Goal: Information Seeking & Learning: Check status

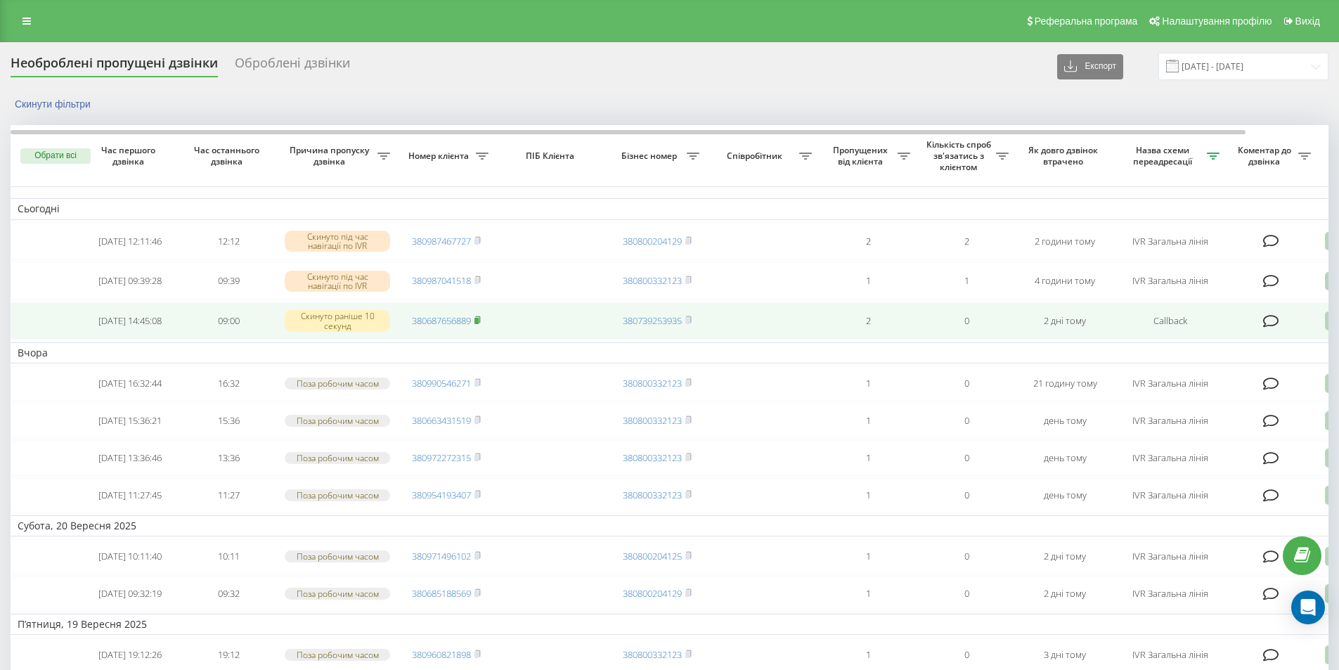
click at [481, 324] on icon at bounding box center [477, 320] width 6 height 8
click at [479, 324] on rect at bounding box center [476, 321] width 4 height 6
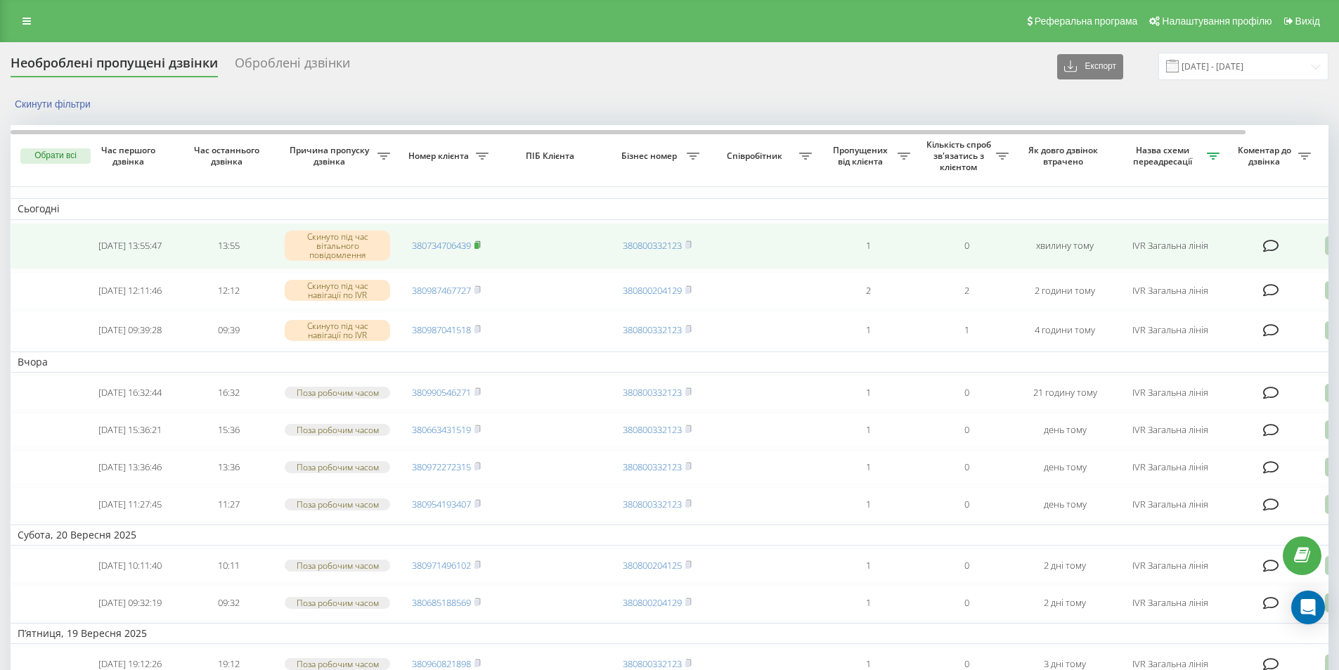
click at [481, 246] on icon at bounding box center [477, 244] width 6 height 8
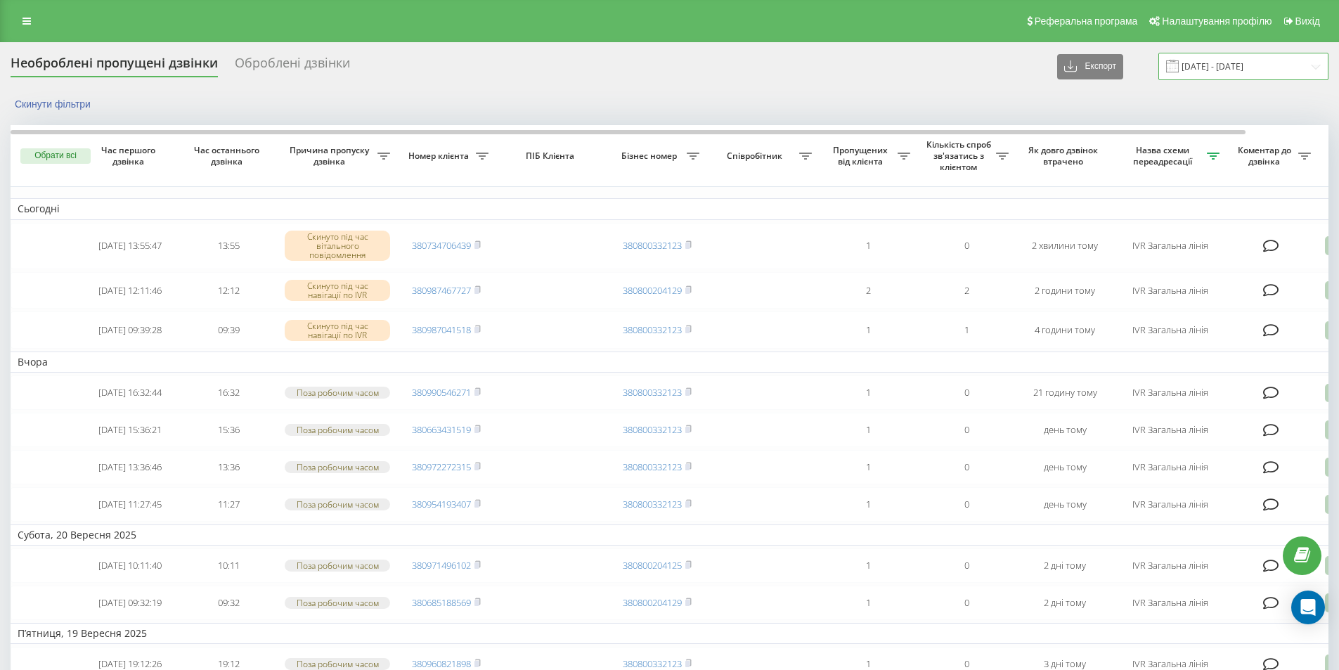
click at [1224, 68] on input "19.09.2025 - 22.09.2025" at bounding box center [1243, 66] width 170 height 27
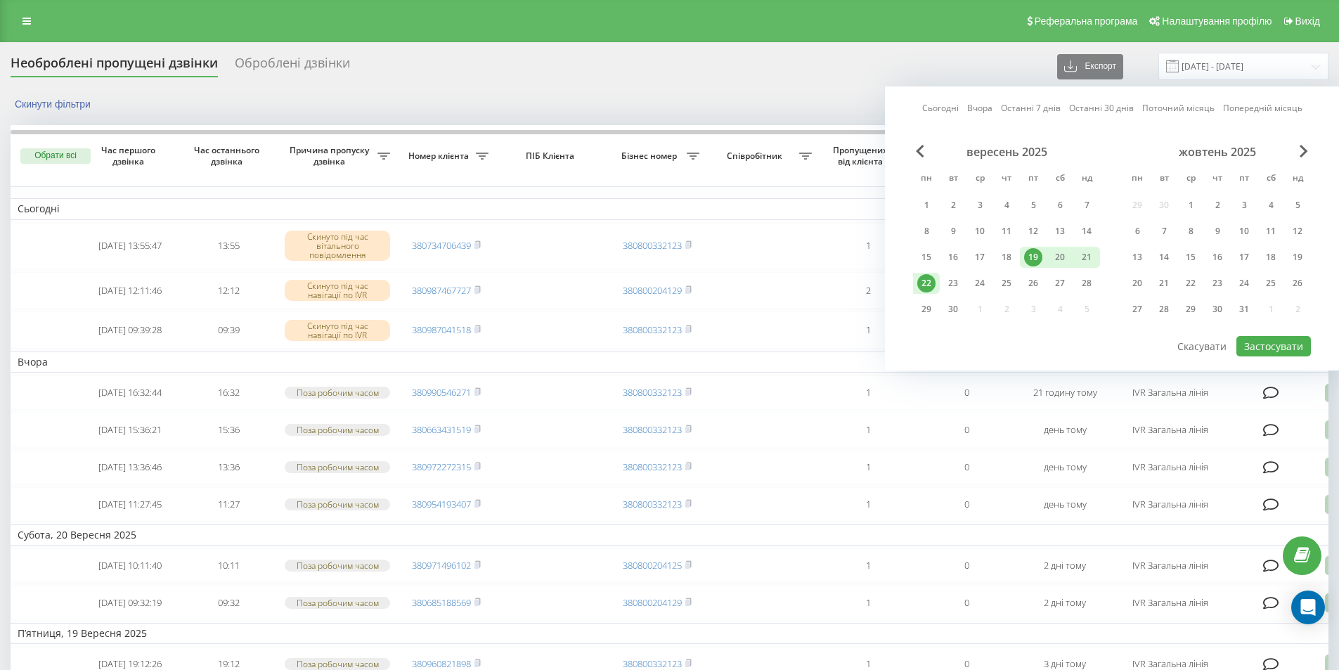
click at [926, 285] on div "22" at bounding box center [926, 283] width 18 height 18
click at [1274, 349] on button "Застосувати" at bounding box center [1273, 346] width 75 height 20
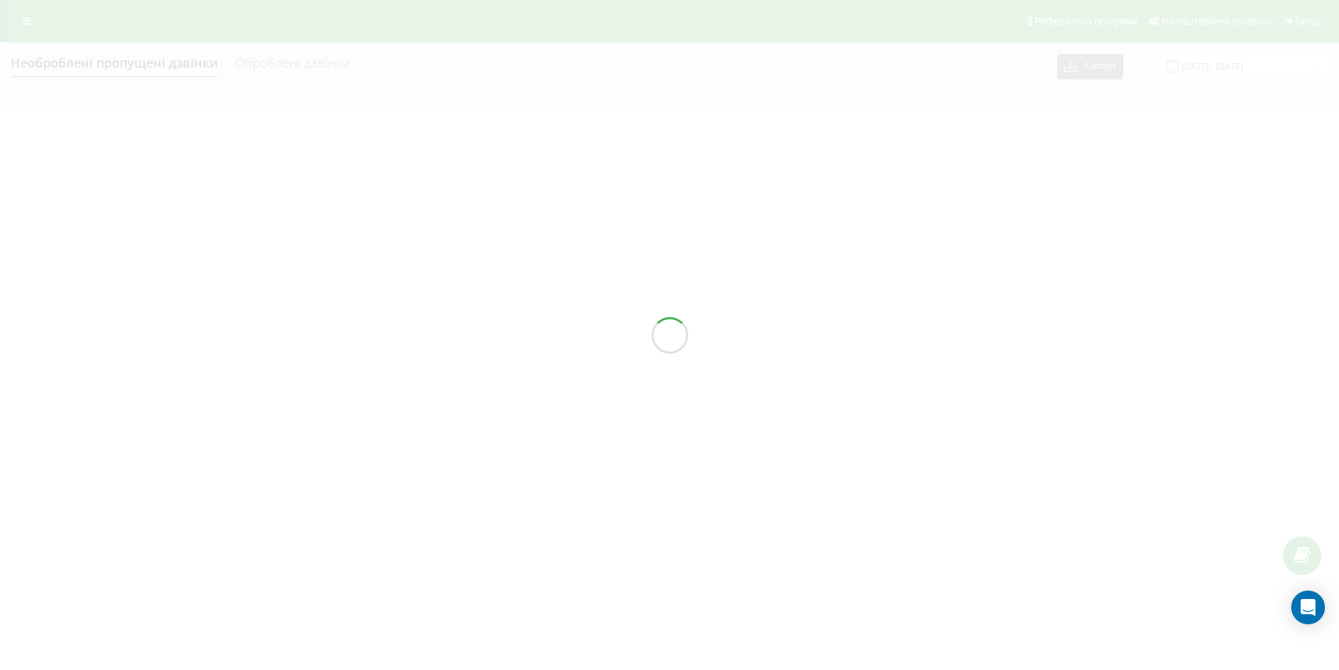
type input "[DATE] - [DATE]"
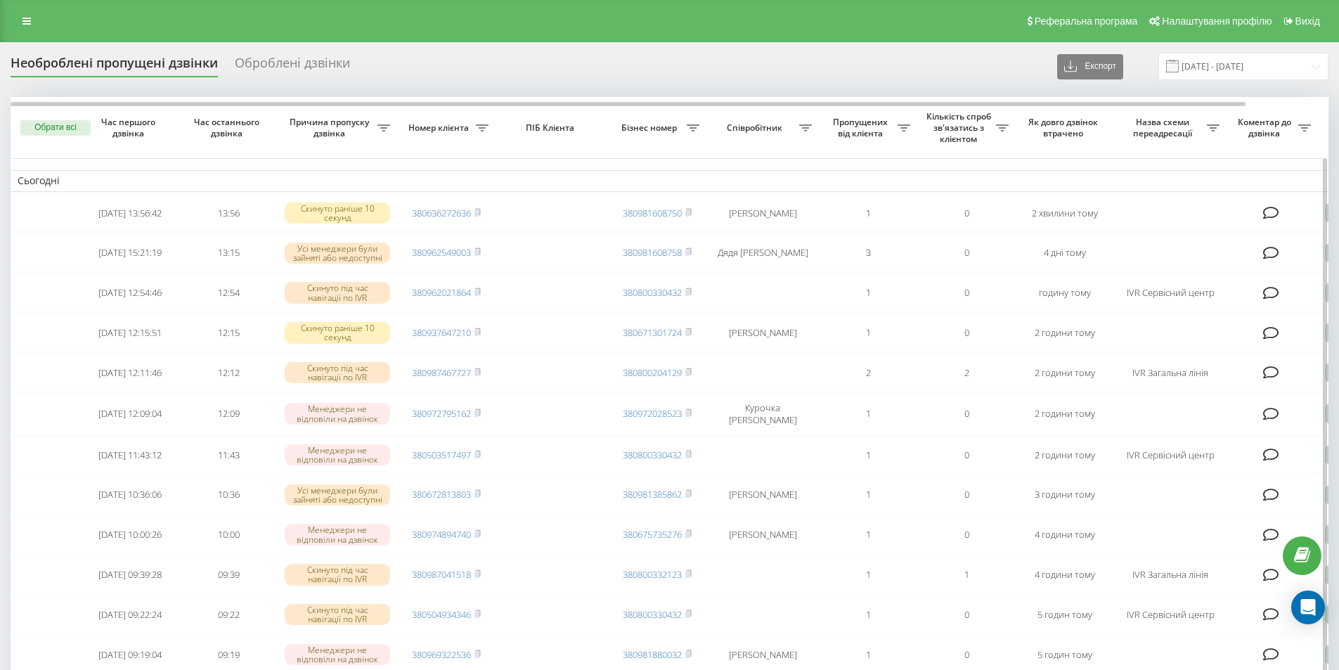
click at [1210, 125] on icon at bounding box center [1213, 127] width 13 height 7
click at [1187, 181] on div at bounding box center [1205, 180] width 135 height 13
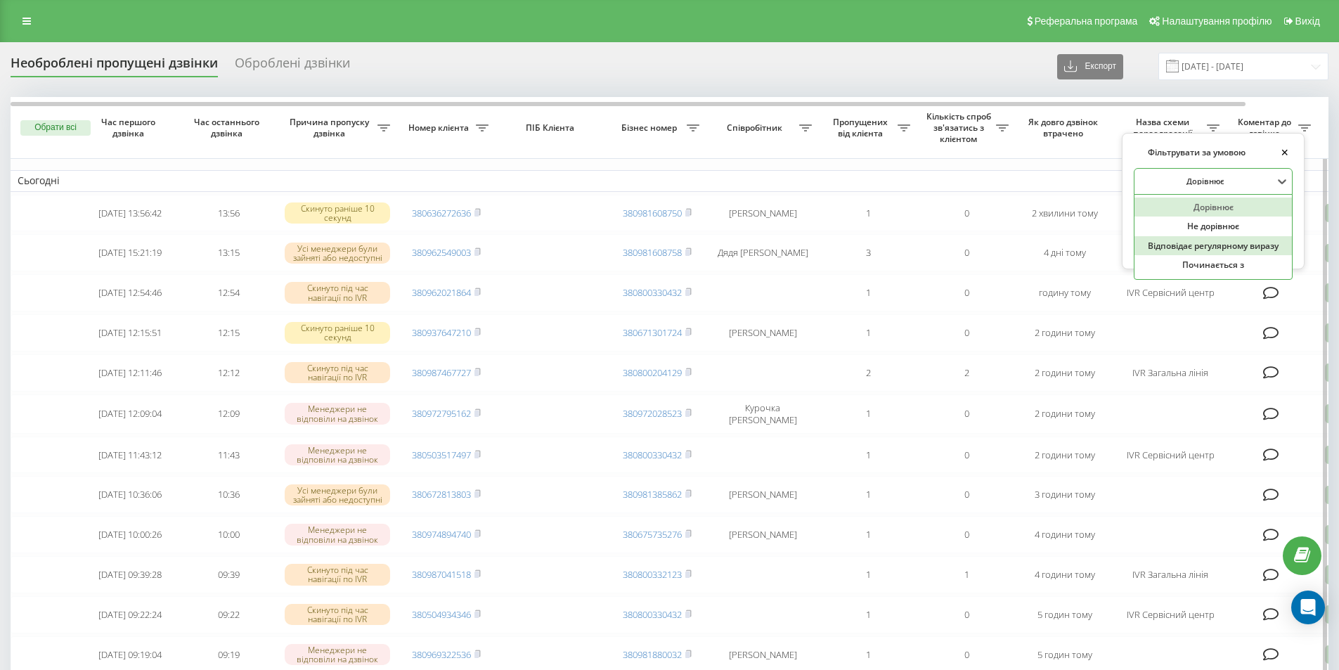
click at [1186, 248] on div "Відповідає регулярному виразу" at bounding box center [1212, 246] width 157 height 20
click at [1210, 214] on input "text" at bounding box center [1213, 214] width 159 height 25
type input "IVR Загальна лінія|Callback"
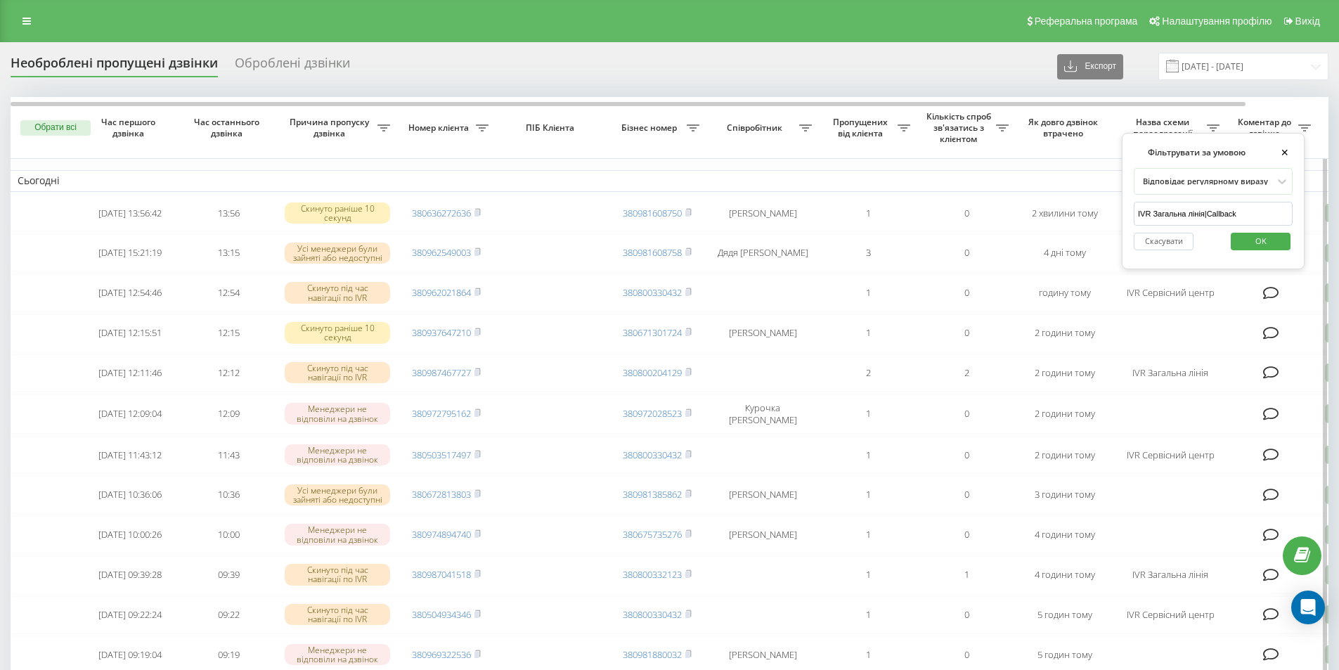
click at [1268, 240] on span "OK" at bounding box center [1260, 241] width 39 height 22
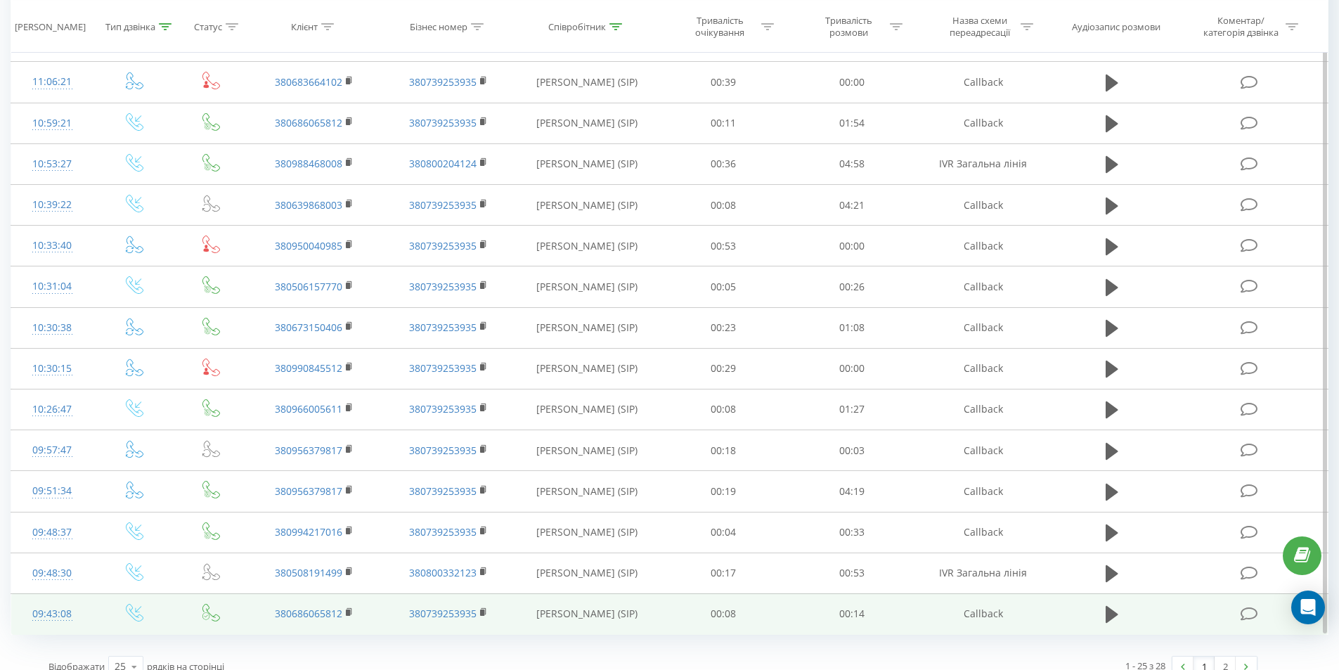
scroll to position [616, 0]
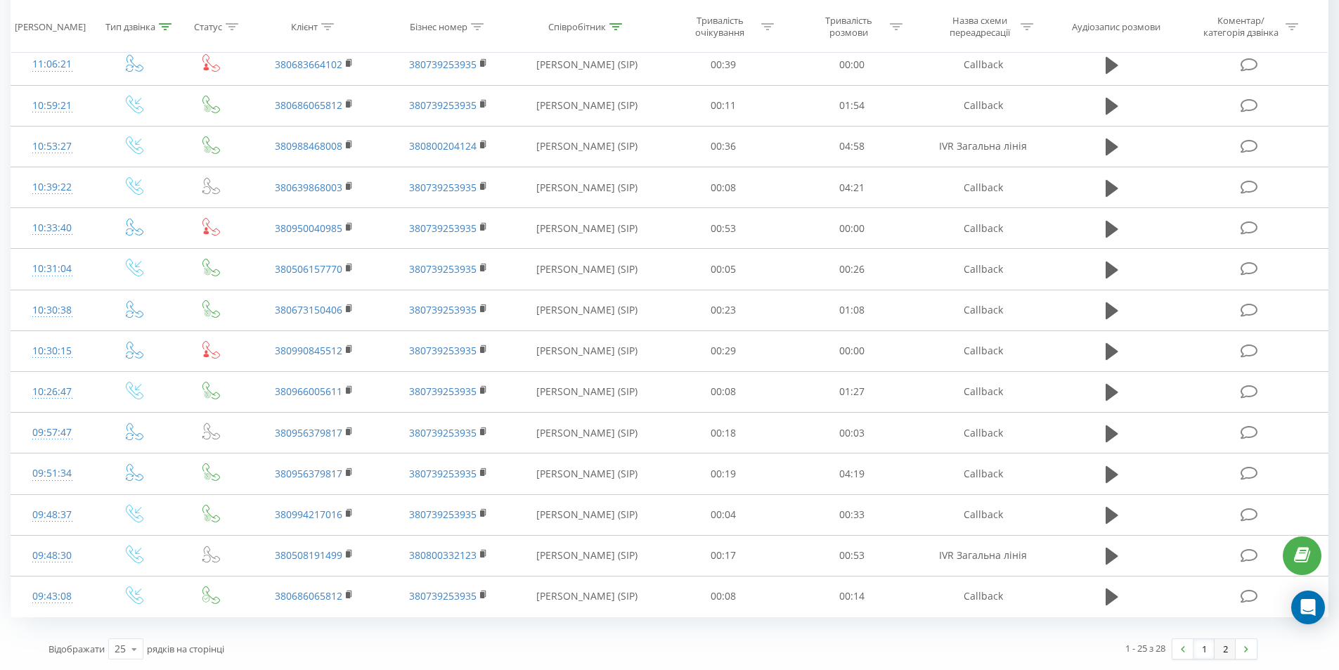
click at [1229, 649] on link "2" at bounding box center [1225, 649] width 21 height 20
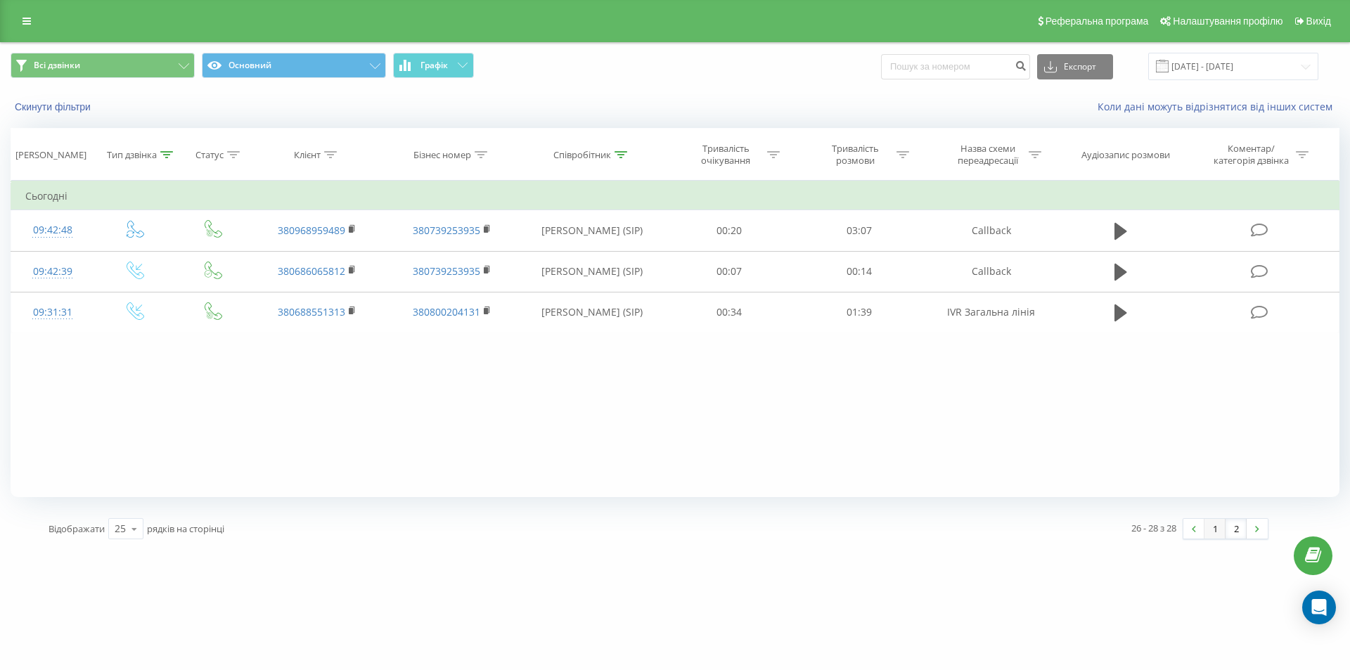
click at [1220, 533] on link "1" at bounding box center [1214, 529] width 21 height 20
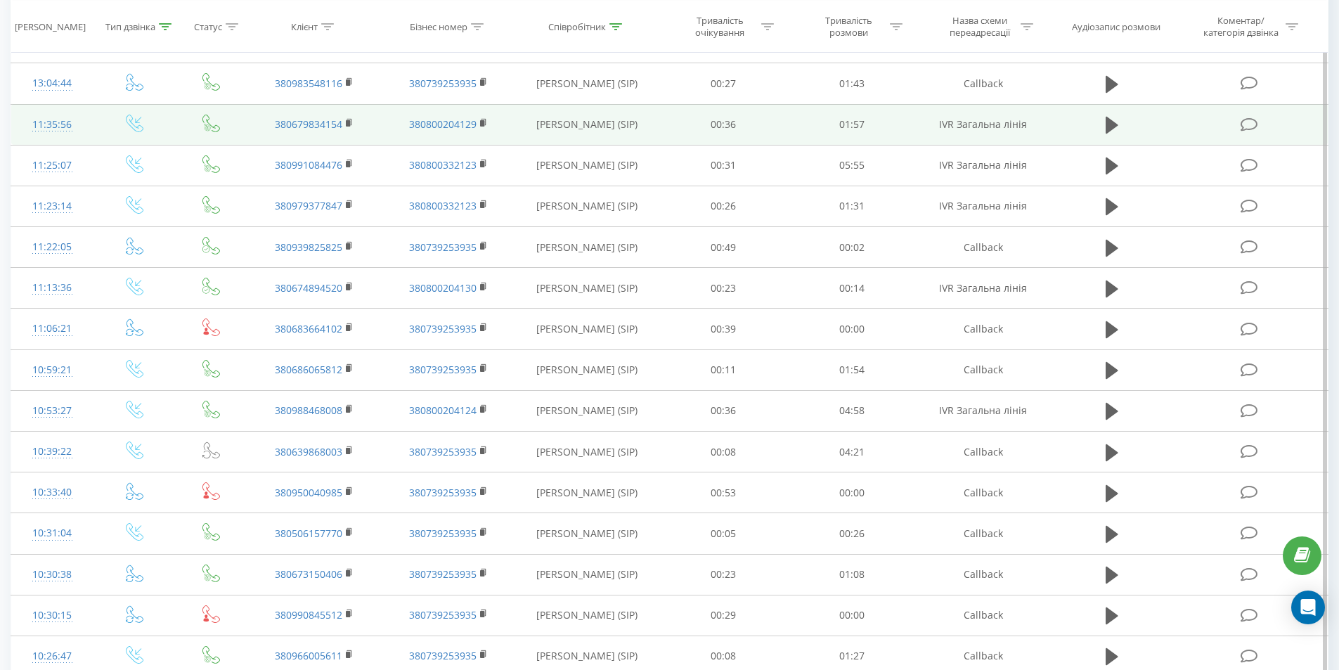
scroll to position [616, 0]
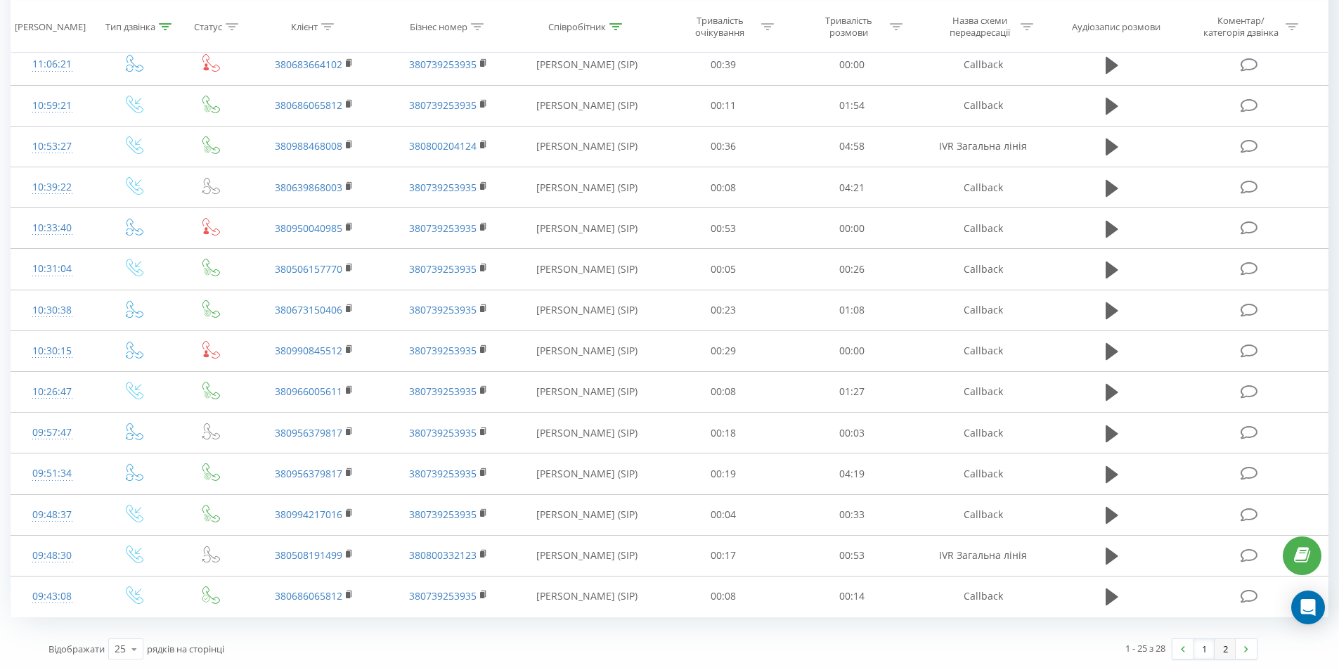
click at [1217, 649] on link "2" at bounding box center [1225, 649] width 21 height 20
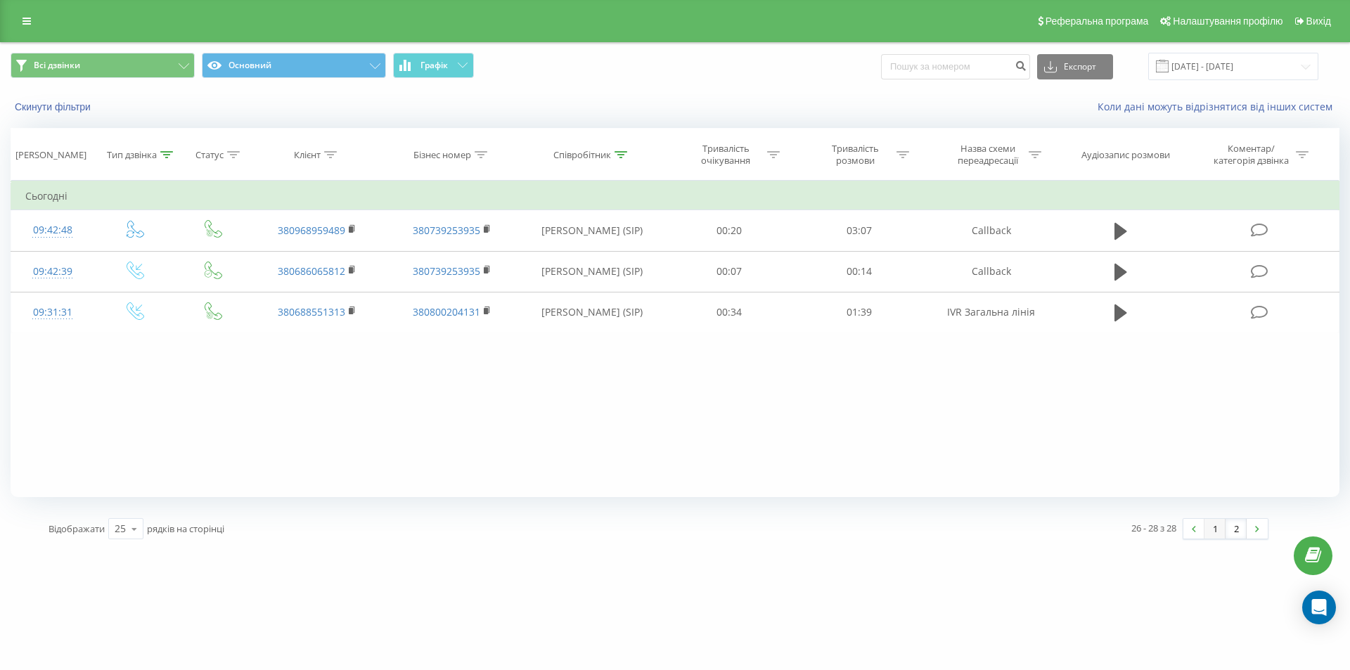
click at [1214, 533] on link "1" at bounding box center [1214, 529] width 21 height 20
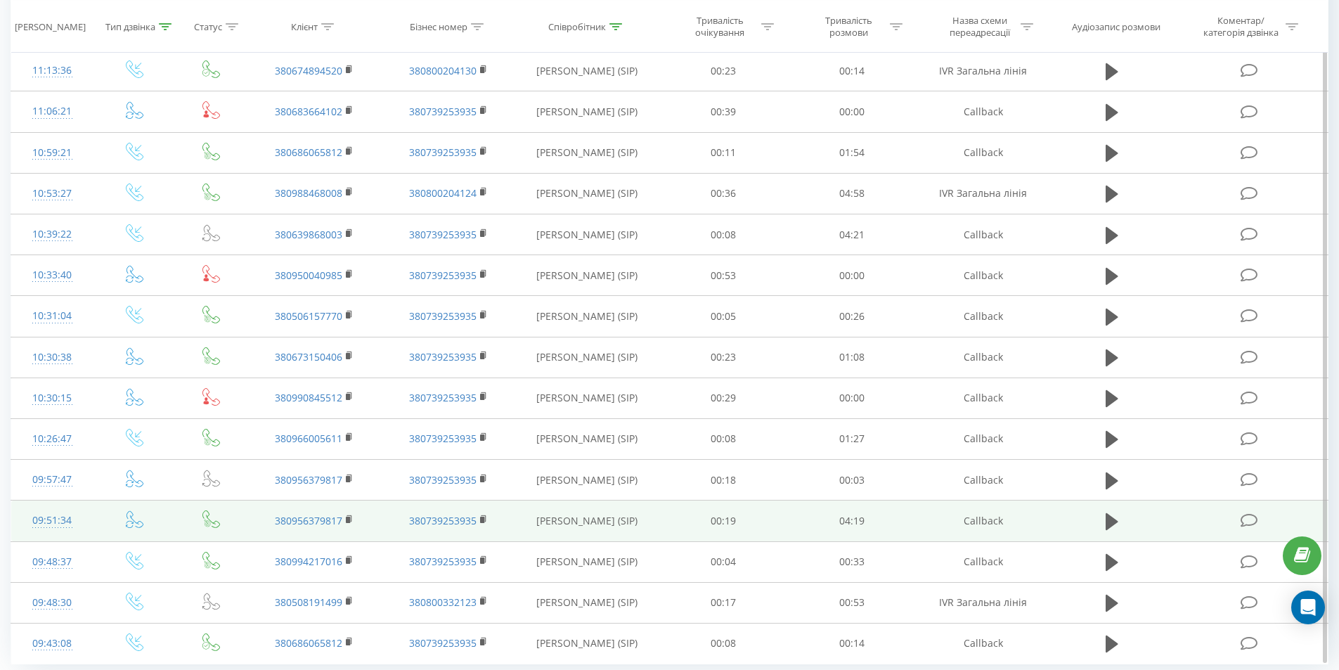
scroll to position [616, 0]
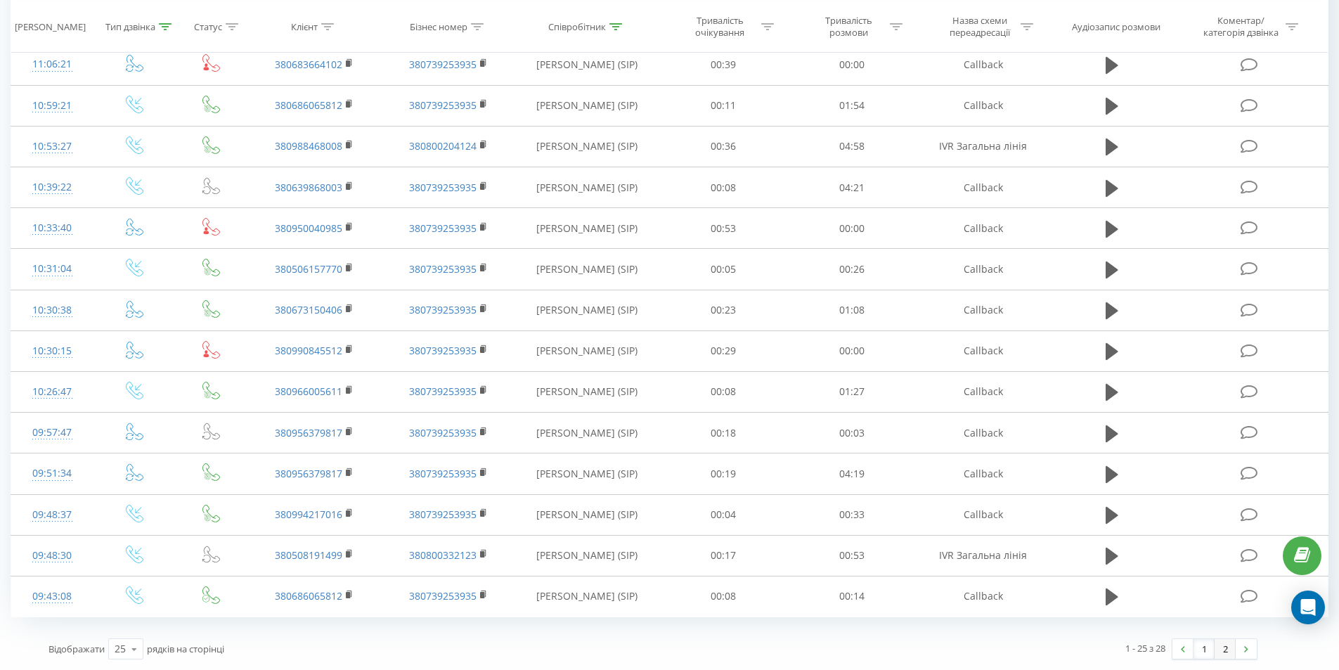
click at [1224, 652] on link "2" at bounding box center [1225, 649] width 21 height 20
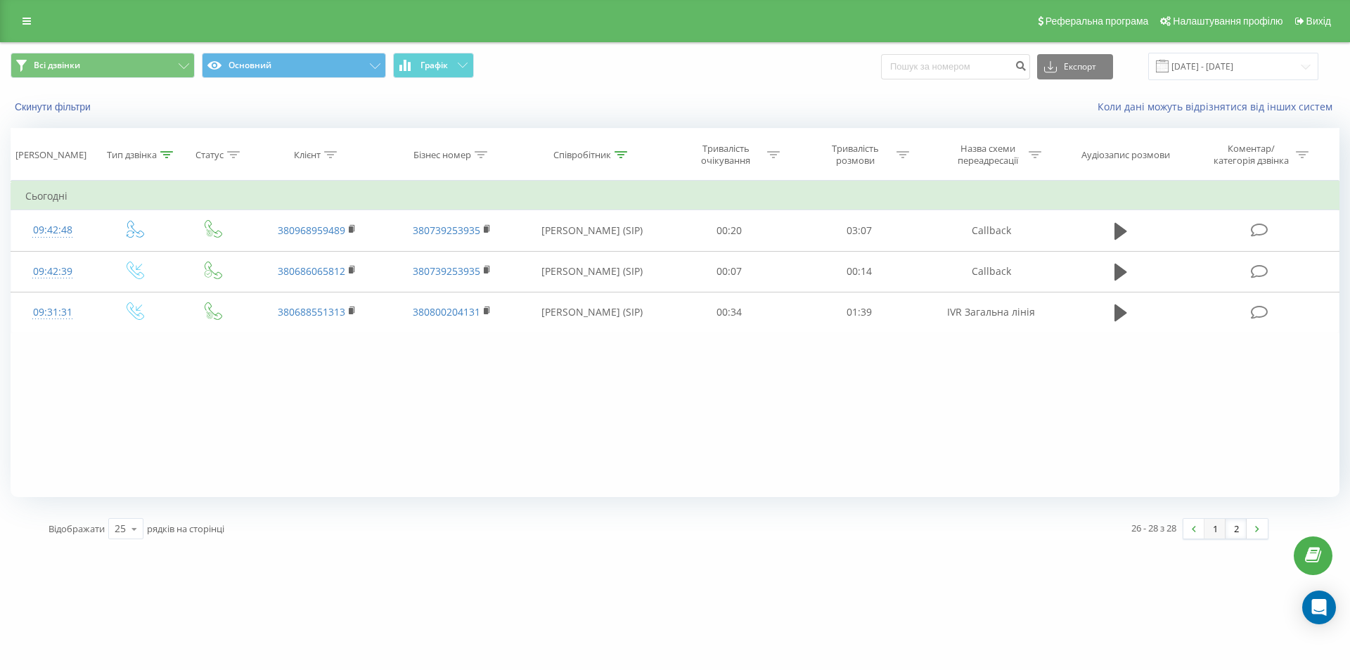
click at [1211, 529] on link "1" at bounding box center [1214, 529] width 21 height 20
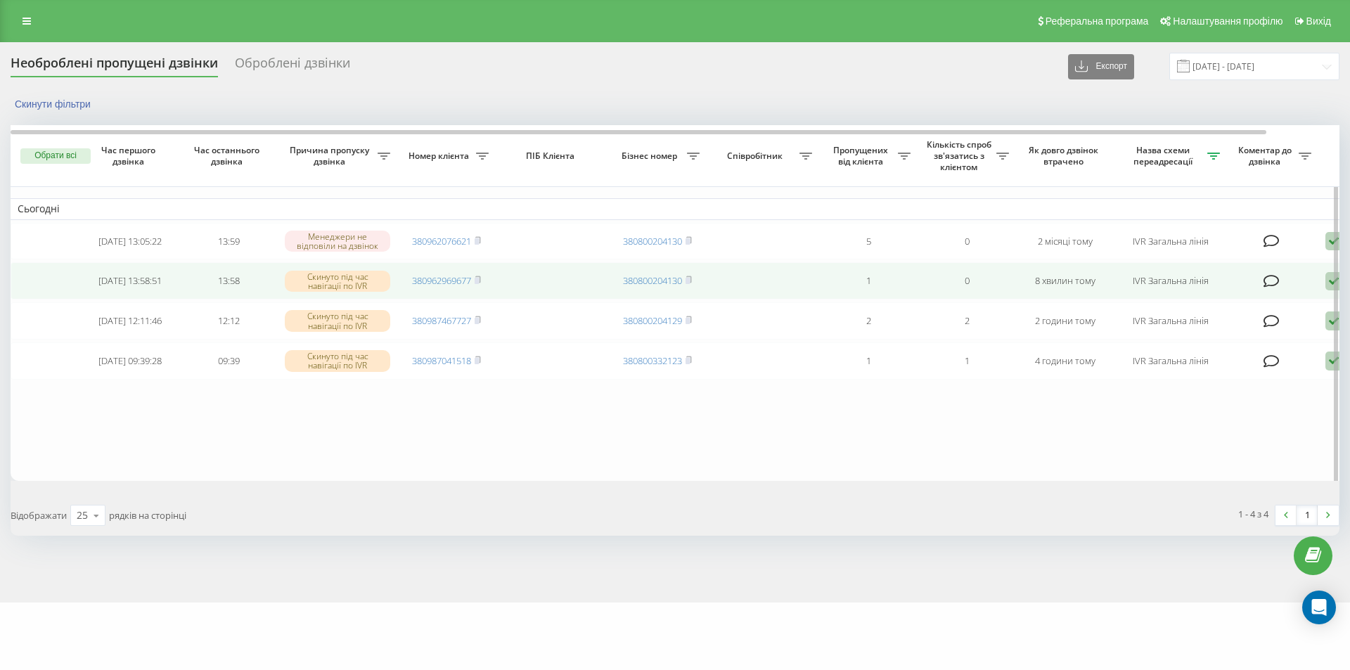
click at [483, 285] on td "380962969677" at bounding box center [446, 280] width 98 height 37
click at [480, 280] on icon at bounding box center [477, 279] width 5 height 6
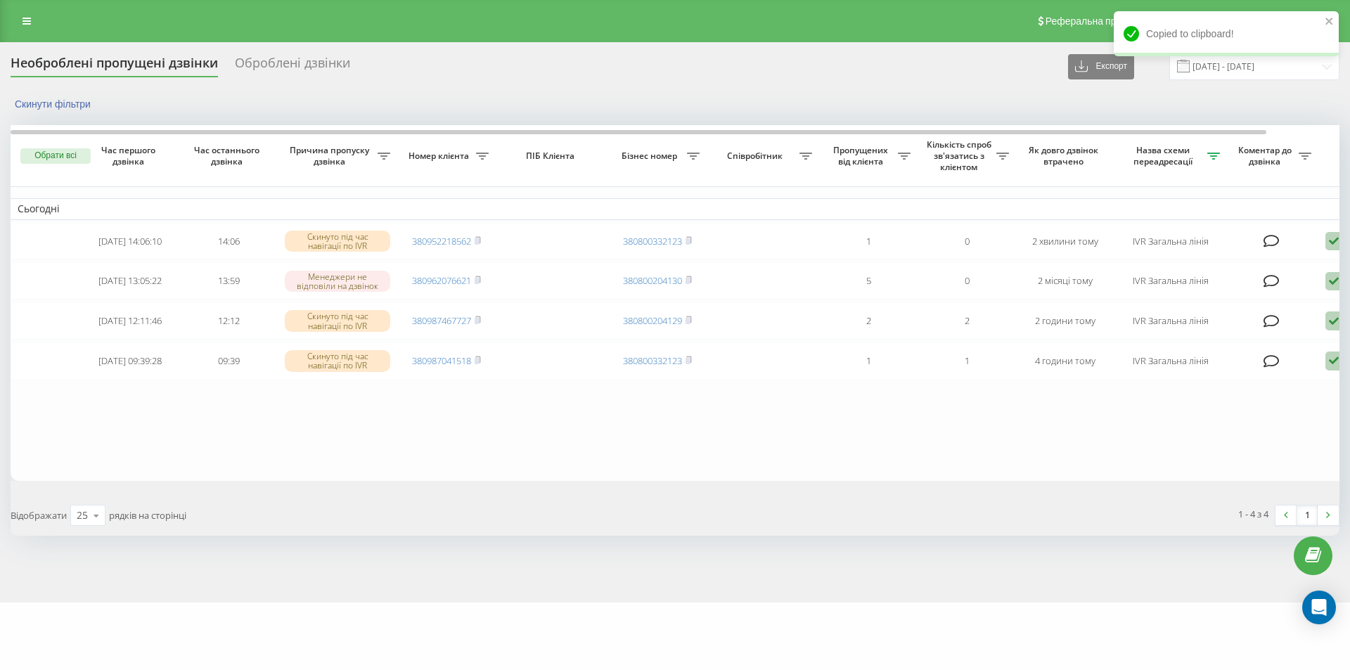
click at [873, 113] on div "Необроблені пропущені дзвінки Оброблені дзвінки Експорт .csv .xlsx [DATE] - [DA…" at bounding box center [675, 294] width 1328 height 483
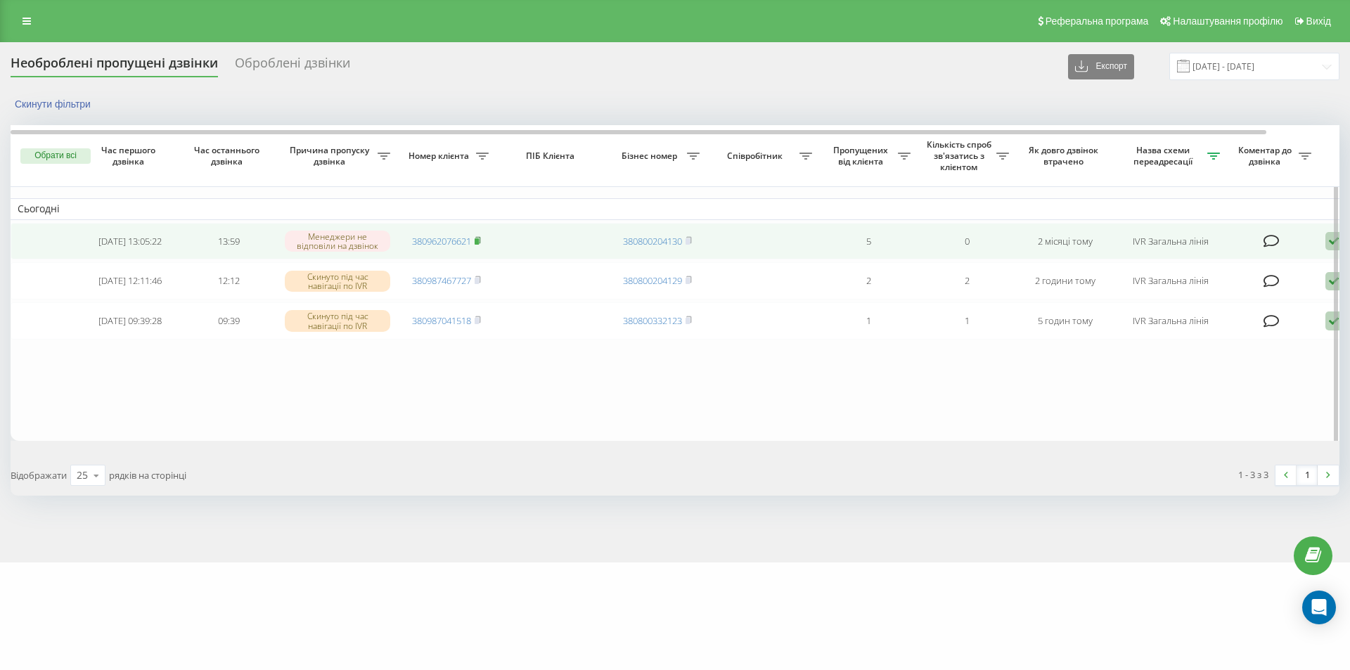
click at [481, 240] on icon at bounding box center [477, 240] width 6 height 8
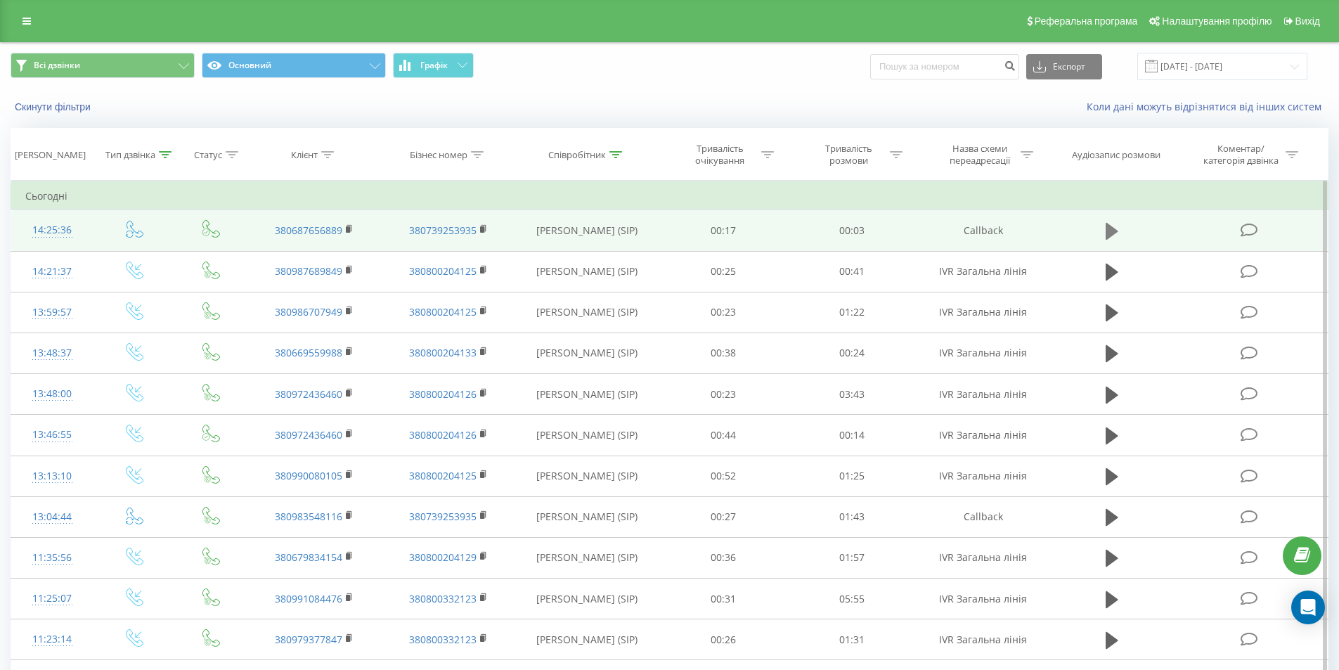
click at [1114, 231] on icon at bounding box center [1112, 231] width 13 height 17
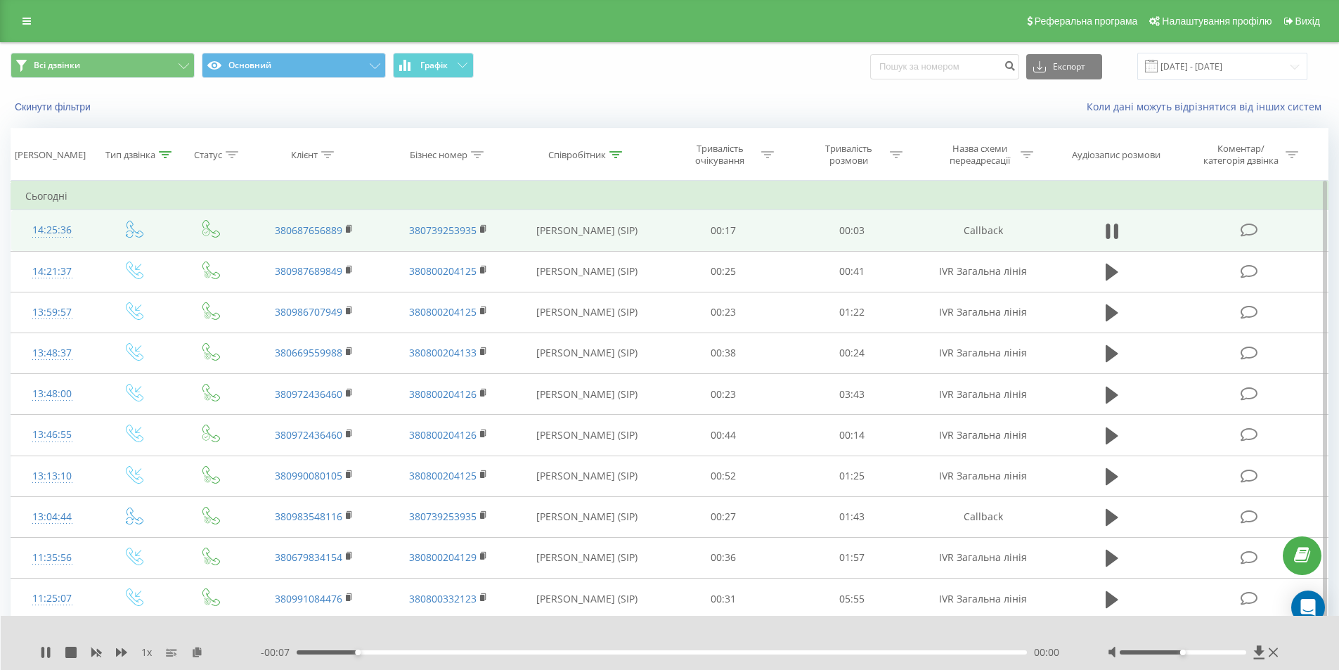
click at [375, 654] on div "00:00" at bounding box center [662, 652] width 731 height 4
click at [454, 654] on div "- 00:06 00:01 00:01" at bounding box center [667, 652] width 812 height 14
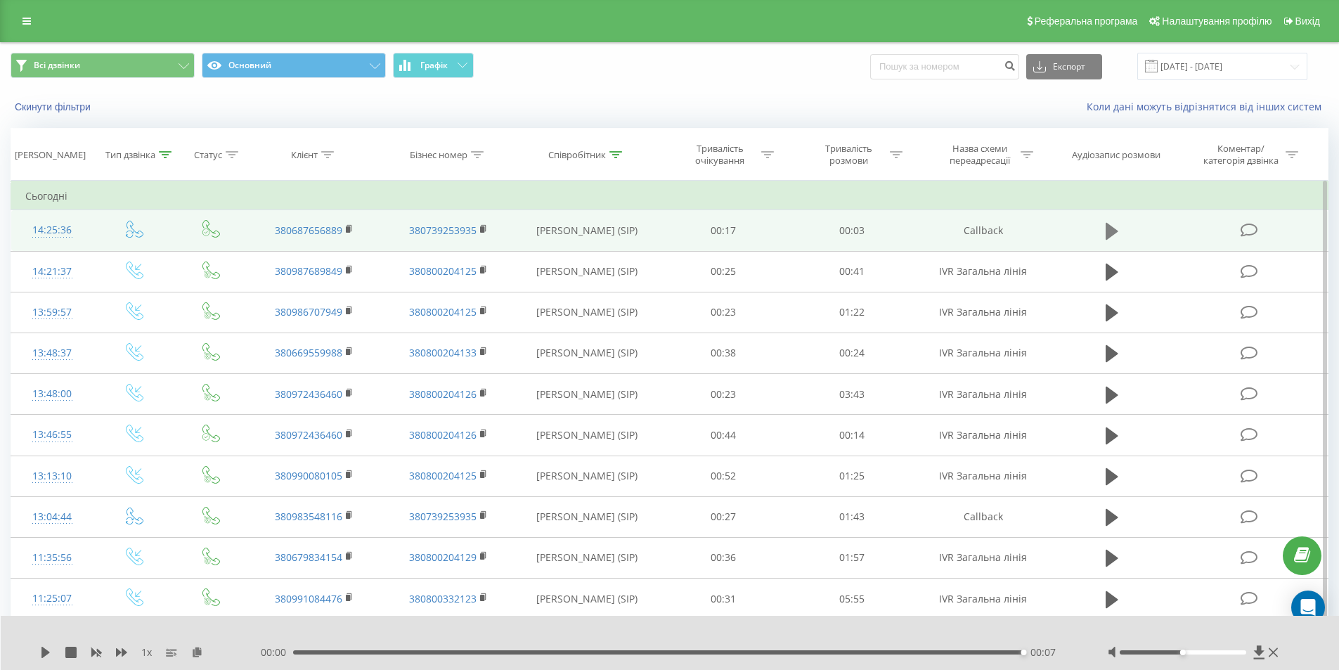
click at [1101, 230] on button at bounding box center [1111, 231] width 21 height 21
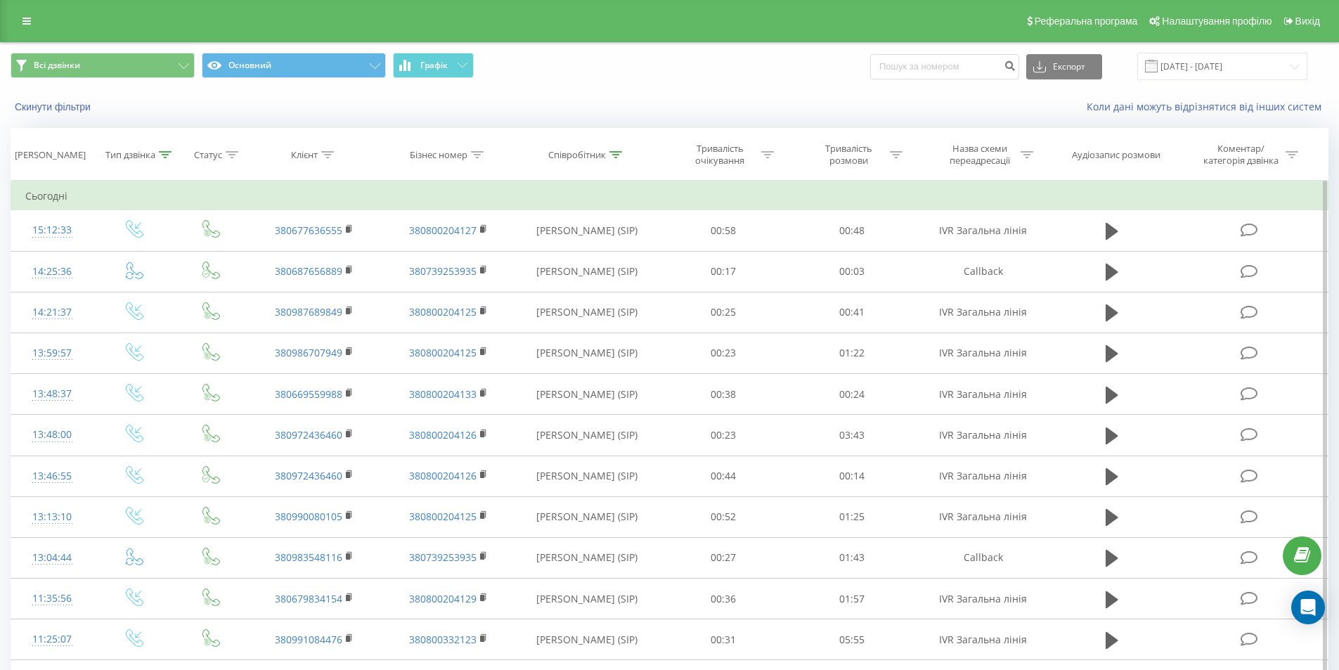
click at [641, 190] on td "Сьогодні" at bounding box center [669, 196] width 1317 height 28
